Goal: Go to known website: Access a specific website the user already knows

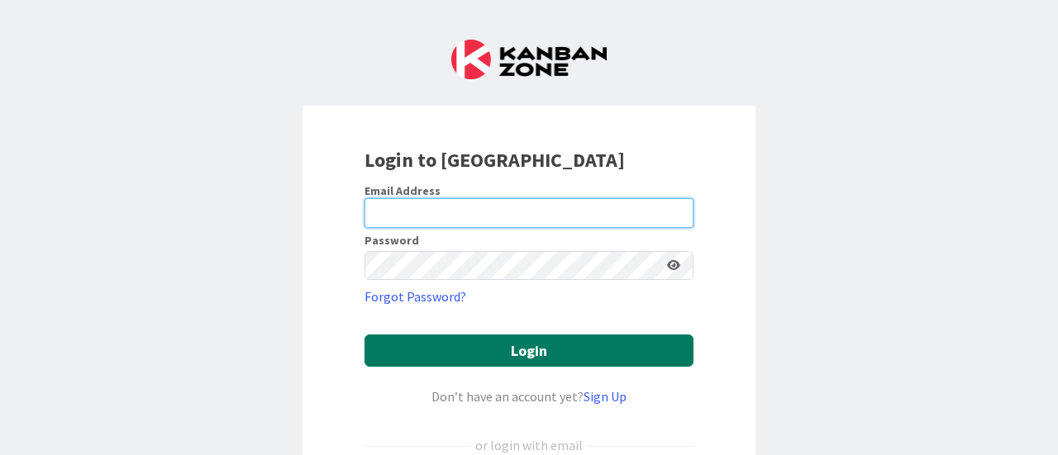
type input "[EMAIL_ADDRESS][PERSON_NAME][DOMAIN_NAME]"
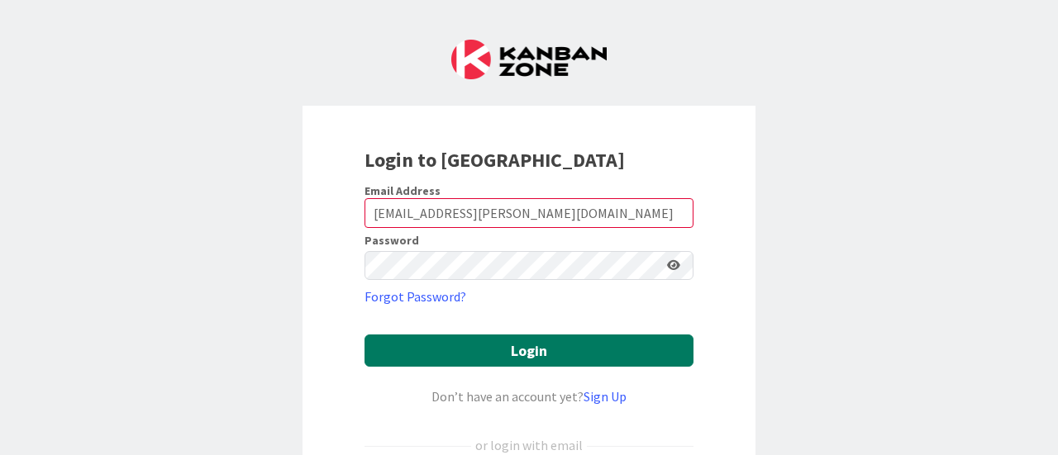
click at [527, 353] on button "Login" at bounding box center [529, 351] width 329 height 32
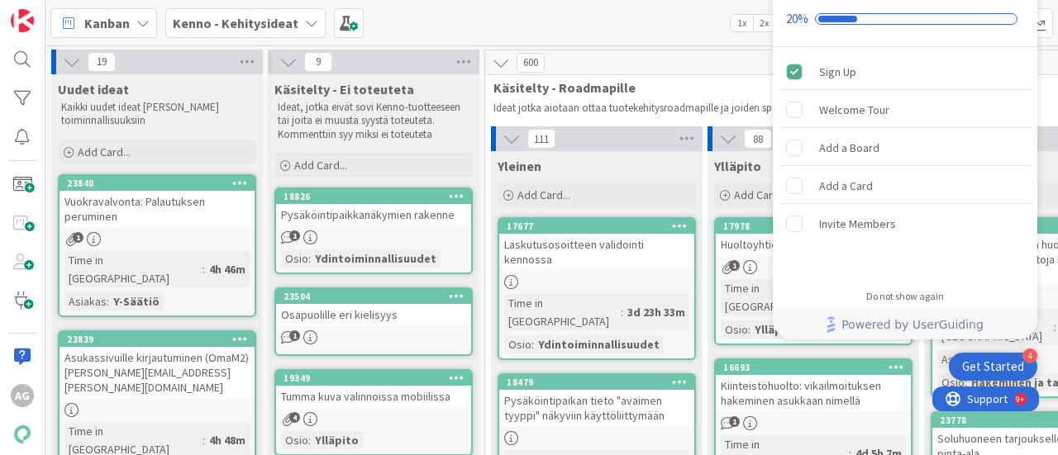
click at [248, 18] on b "Kenno - Kehitysideat" at bounding box center [236, 23] width 126 height 17
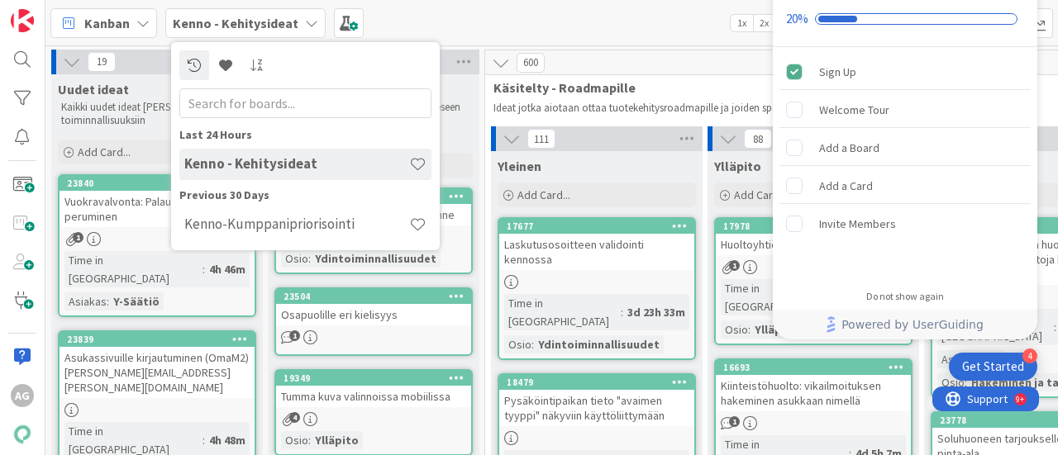
click at [96, 26] on span "Kanban" at bounding box center [106, 23] width 45 height 20
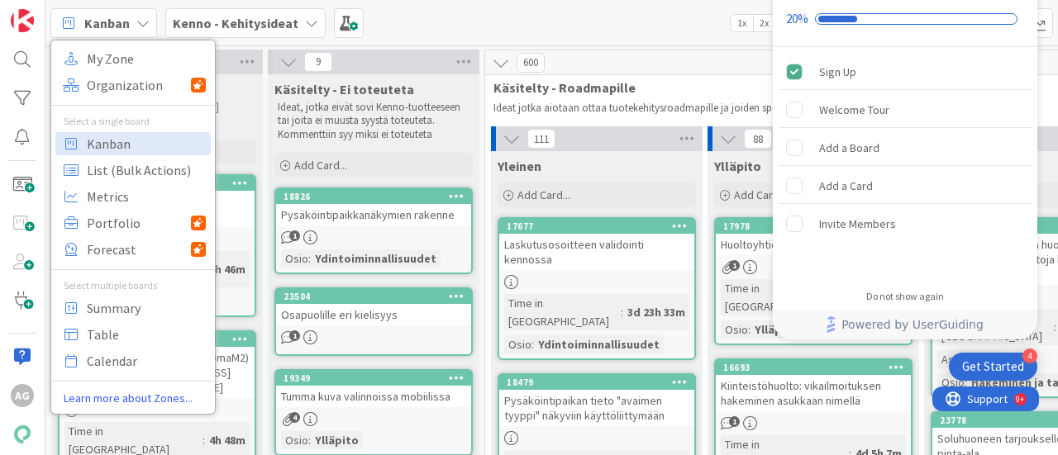
click at [96, 26] on span "Kanban" at bounding box center [106, 23] width 45 height 20
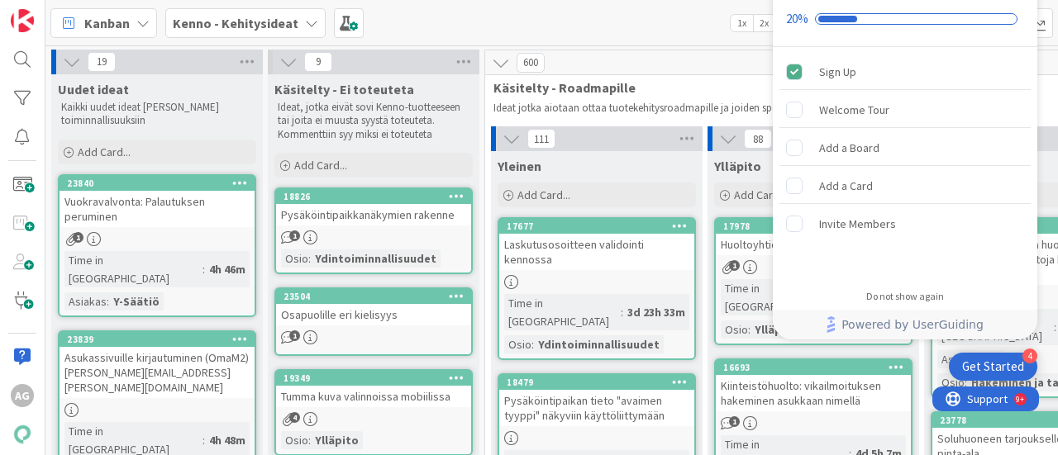
click at [307, 28] on icon at bounding box center [311, 23] width 13 height 13
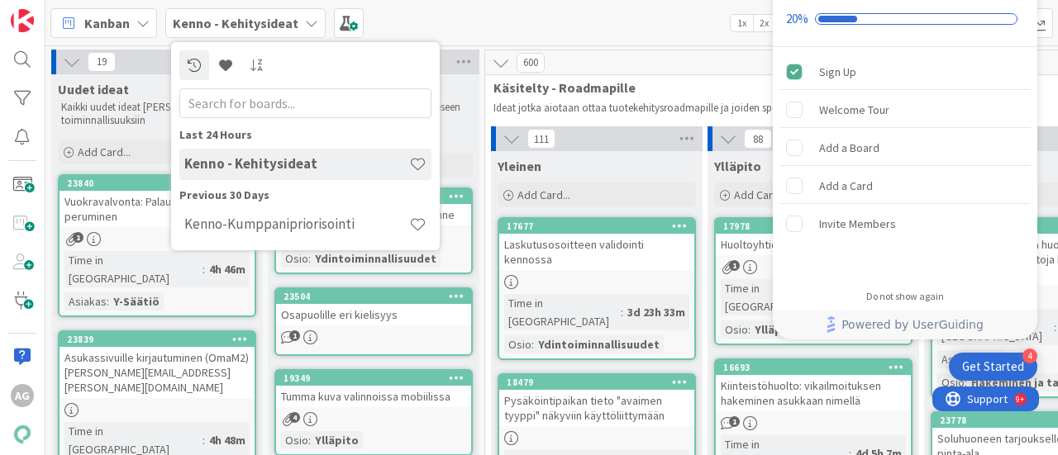
click at [279, 220] on h4 "Kenno-Kumppanipriorisointi" at bounding box center [296, 224] width 225 height 17
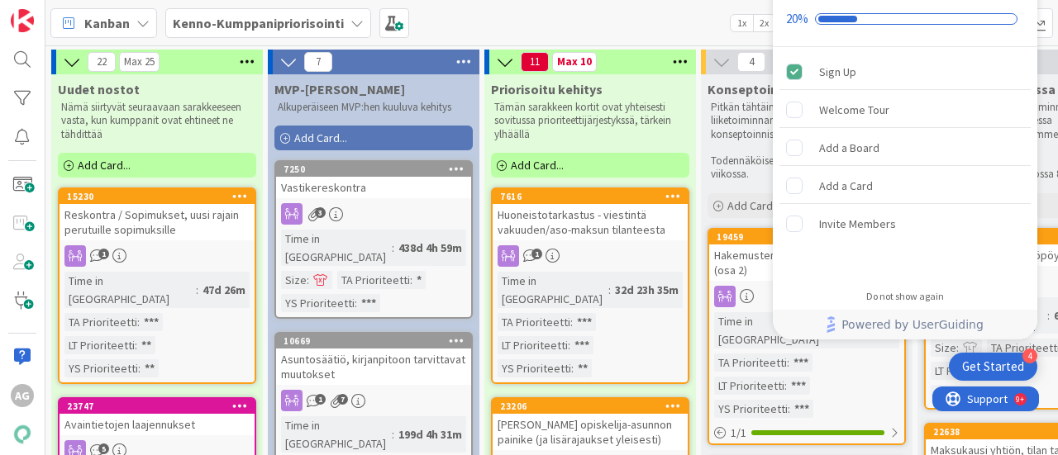
click at [579, 31] on div "Kanban My Zone Organization Select a single board Kanban List (Bulk Actions) Me…" at bounding box center [551, 22] width 1013 height 45
